Goal: Task Accomplishment & Management: Use online tool/utility

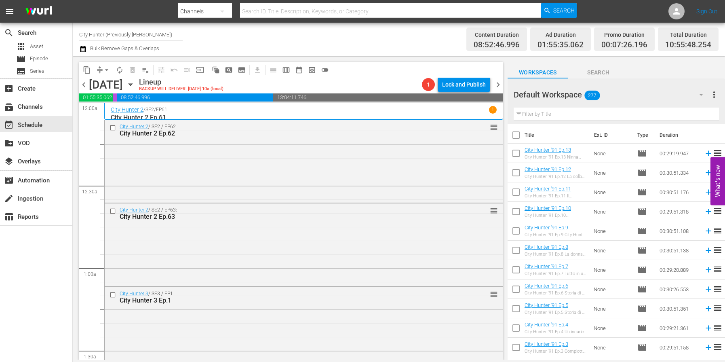
scroll to position [665, 0]
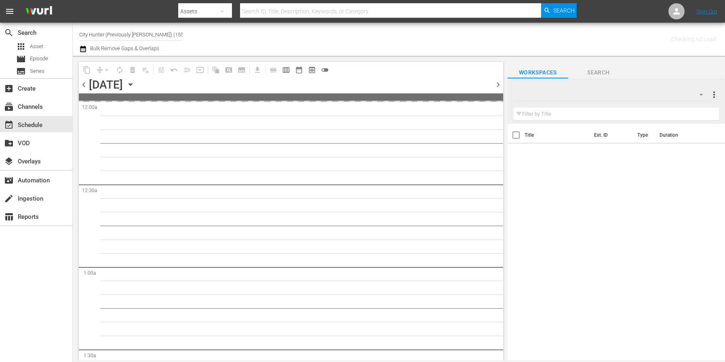
type input "City Hunter (Previously [PERSON_NAME]) (1555)"
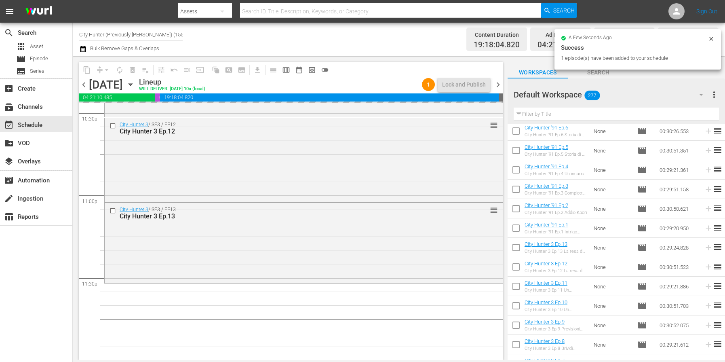
scroll to position [3703, 0]
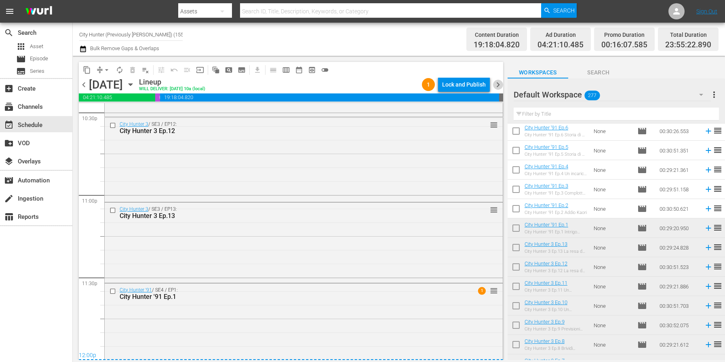
click at [500, 88] on span "chevron_right" at bounding box center [498, 85] width 10 height 10
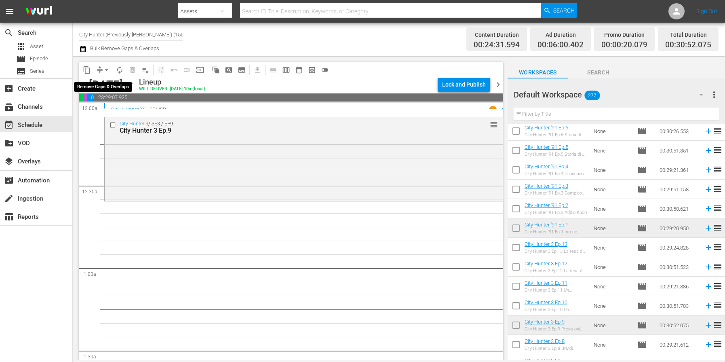
click at [109, 70] on span "arrow_drop_down" at bounding box center [107, 70] width 8 height 8
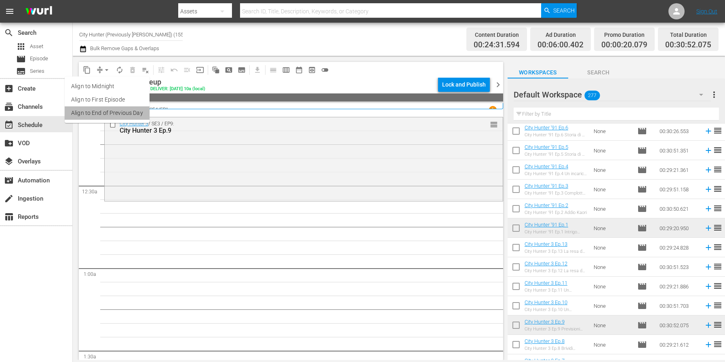
click at [108, 112] on li "Align to End of Previous Day" at bounding box center [107, 112] width 85 height 13
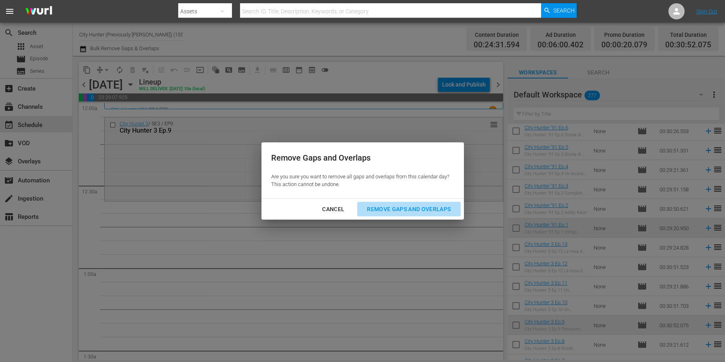
click at [376, 204] on div "Remove Gaps and Overlaps" at bounding box center [409, 209] width 97 height 10
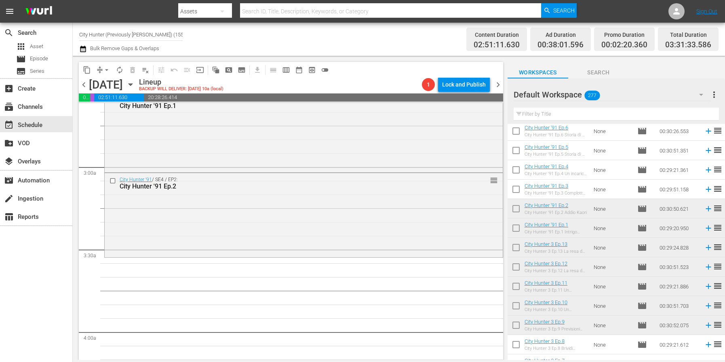
scroll to position [433, 0]
drag, startPoint x: 580, startPoint y: 209, endPoint x: 188, endPoint y: 6, distance: 441.5
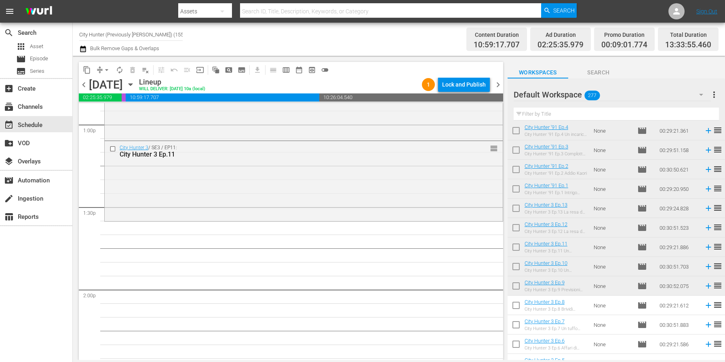
scroll to position [2125, 0]
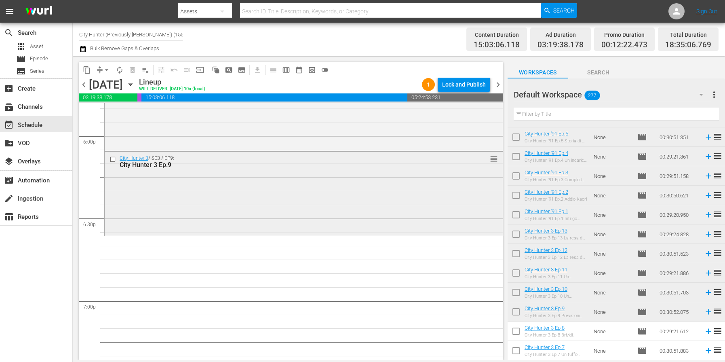
scroll to position [2940, 0]
